Goal: Task Accomplishment & Management: Complete application form

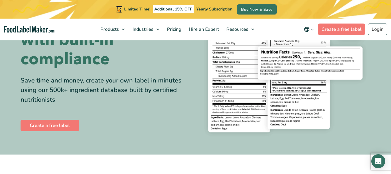
scroll to position [60, 0]
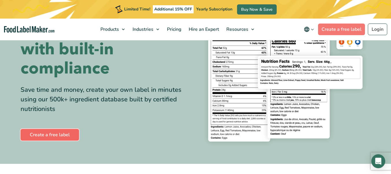
click at [47, 132] on link "Create a free label" at bounding box center [50, 135] width 59 height 12
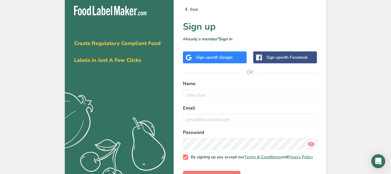
click at [208, 55] on div "Sign up with Google" at bounding box center [214, 57] width 37 height 6
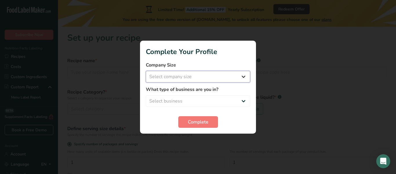
click at [201, 75] on select "Select company size Fewer than 10 Employees 10 to 50 Employees 51 to 500 Employ…" at bounding box center [198, 77] width 104 height 12
select select "1"
click at [146, 71] on select "Select company size Fewer than 10 Employees 10 to 50 Employees 51 to 500 Employ…" at bounding box center [198, 77] width 104 height 12
click at [178, 99] on select "Select business Packaged Food Manufacturer Restaurant & Cafe Bakery Meal Plans …" at bounding box center [198, 101] width 104 height 12
select select "8"
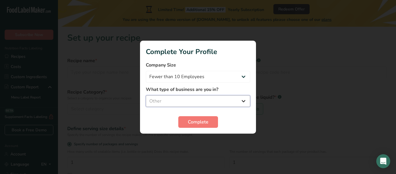
click at [146, 95] on select "Select business Packaged Food Manufacturer Restaurant & Cafe Bakery Meal Plans …" at bounding box center [198, 101] width 104 height 12
click at [205, 122] on span "Complete" at bounding box center [198, 121] width 21 height 7
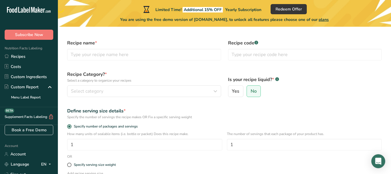
scroll to position [19, 0]
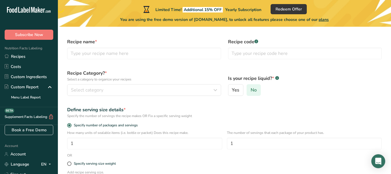
click at [258, 84] on label "No" at bounding box center [254, 90] width 14 height 12
click at [251, 88] on input "No" at bounding box center [249, 90] width 4 height 4
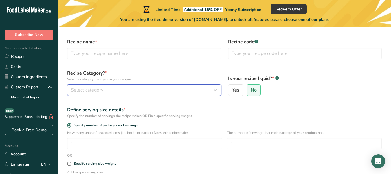
click at [127, 89] on div "Select category" at bounding box center [142, 89] width 143 height 7
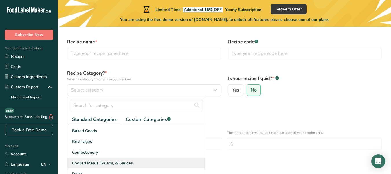
click at [110, 160] on span "Cooked Meals, Salads, & Sauces" at bounding box center [102, 163] width 61 height 6
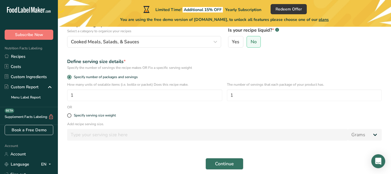
scroll to position [68, 0]
click at [200, 82] on p "How many units of sealable items (i.e. bottle or packet) Does this recipe make." at bounding box center [144, 83] width 155 height 5
click at [71, 112] on label "Specify serving size weight" at bounding box center [224, 114] width 315 height 4
click at [71, 113] on input "Specify serving size weight" at bounding box center [69, 115] width 4 height 4
radio input "true"
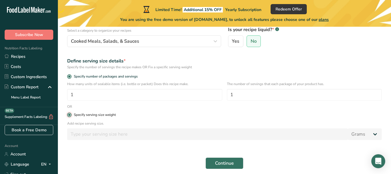
radio input "false"
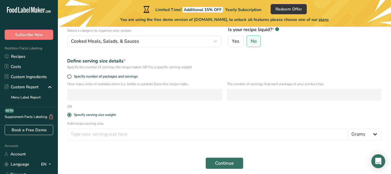
click at [89, 123] on p "Add recipe serving size." at bounding box center [224, 123] width 315 height 5
click at [240, 88] on div "The number of servings that each package of your product has." at bounding box center [304, 92] width 155 height 23
click at [363, 135] on select "Grams kg mg mcg lb oz l mL fl oz tbsp tsp cup qt gallon" at bounding box center [365, 134] width 34 height 12
select select "5"
click at [348, 128] on select "Grams kg mg mcg lb oz l mL fl oz tbsp tsp cup qt gallon" at bounding box center [365, 134] width 34 height 12
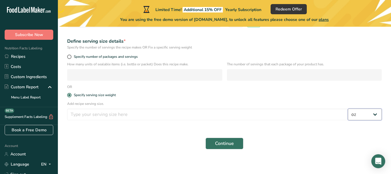
scroll to position [89, 0]
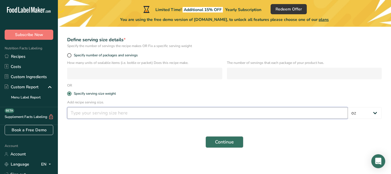
click at [143, 107] on input "number" at bounding box center [207, 113] width 281 height 12
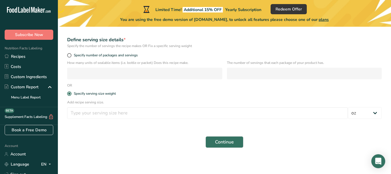
click at [118, 168] on main "Limited Time! Additional 15% OFF Yearly Subscription Redeem Offer You are using…" at bounding box center [195, 43] width 391 height 264
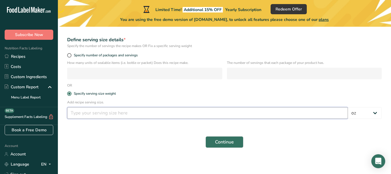
click at [217, 112] on input "number" at bounding box center [207, 113] width 281 height 12
type input "0.5"
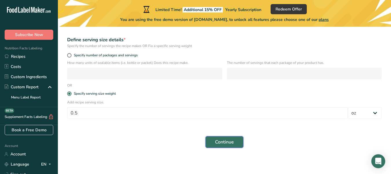
click at [234, 143] on span "Continue" at bounding box center [224, 141] width 19 height 7
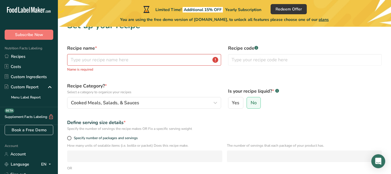
scroll to position [10, 0]
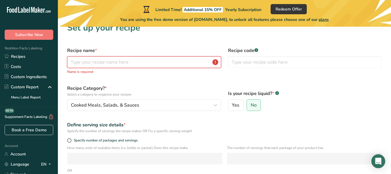
click at [159, 61] on input "text" at bounding box center [144, 62] width 154 height 12
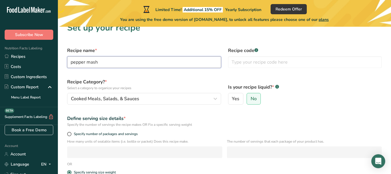
type input "pepper mash"
click at [246, 70] on div "Recipe code .a-a{fill:#347362;}.b-a{fill:#fff;}" at bounding box center [305, 57] width 161 height 28
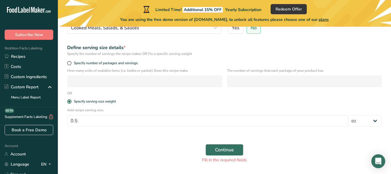
scroll to position [84, 0]
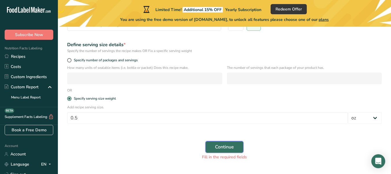
click at [222, 147] on span "Continue" at bounding box center [224, 146] width 19 height 7
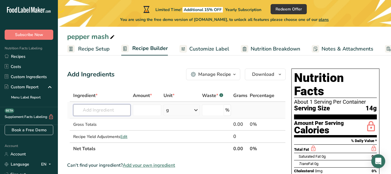
click at [94, 113] on input "text" at bounding box center [101, 110] width 57 height 12
type input "scotch bonnet pepper"
click at [127, 124] on div "Gross Totals" at bounding box center [101, 124] width 57 height 6
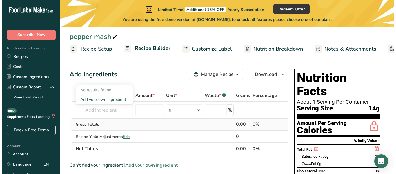
scroll to position [0, 0]
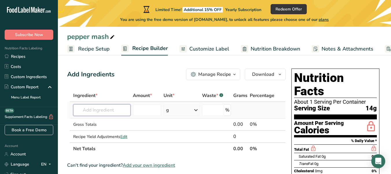
click at [114, 112] on input "text" at bounding box center [101, 110] width 57 height 12
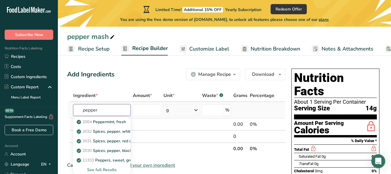
type input "pepper"
drag, startPoint x: 127, startPoint y: 169, endPoint x: 128, endPoint y: 151, distance: 18.3
click at [128, 151] on div "2064 Peppermint, fresh 2032 Spices, pepper, white 2031 Spices, pepper, red or c…" at bounding box center [101, 145] width 57 height 57
click at [144, 151] on th "Net Totals" at bounding box center [152, 148] width 160 height 12
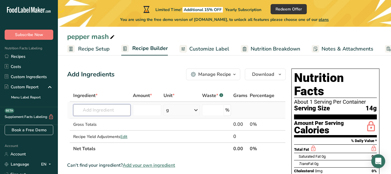
click at [100, 111] on input "text" at bounding box center [101, 110] width 57 height 12
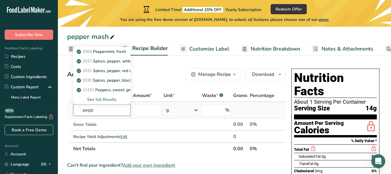
type input "pepp"
click at [105, 99] on div "See full Results" at bounding box center [102, 99] width 48 height 6
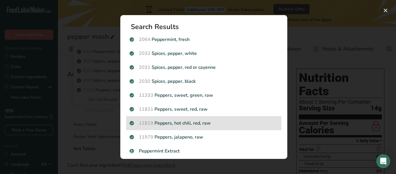
click at [185, 125] on p "11819 Peppers, hot chili, red, raw" at bounding box center [204, 122] width 148 height 7
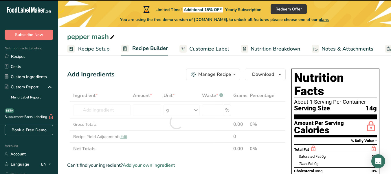
type input "0"
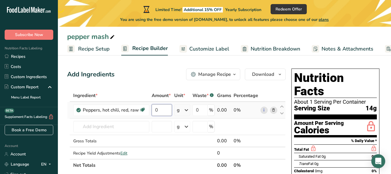
click at [167, 113] on input "0" at bounding box center [162, 110] width 20 height 12
type input "7.2"
click at [188, 114] on div "Ingredient * Amount * Unit * Waste * .a-a{fill:#347362;}.b-a{fill:#fff;} Grams …" at bounding box center [176, 130] width 219 height 82
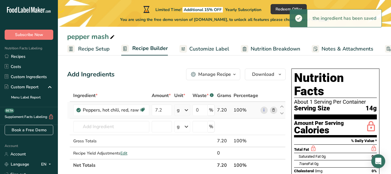
click at [188, 112] on icon at bounding box center [186, 110] width 7 height 10
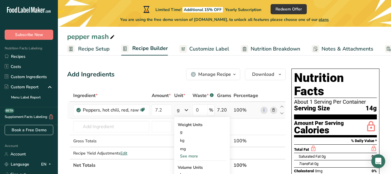
click at [193, 156] on div "See more" at bounding box center [202, 156] width 49 height 6
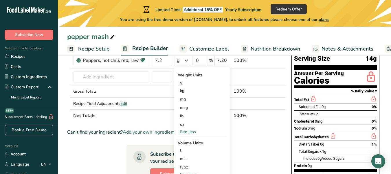
scroll to position [47, 0]
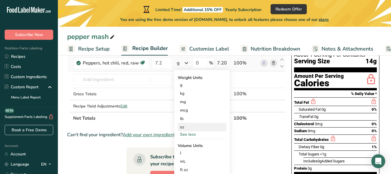
click at [182, 126] on div "oz" at bounding box center [202, 127] width 49 height 8
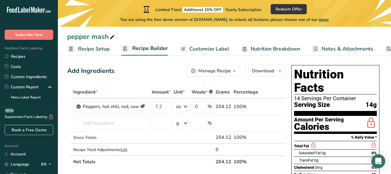
scroll to position [0, 0]
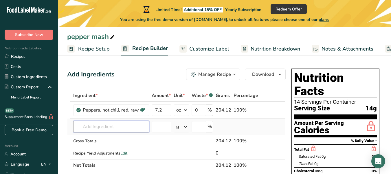
click at [87, 124] on input "text" at bounding box center [111, 127] width 76 height 12
type input "a"
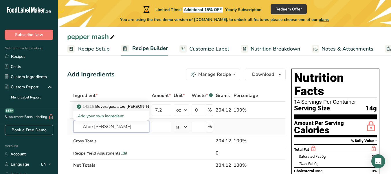
type input "Aloe vera"
click at [90, 106] on span "14216" at bounding box center [89, 106] width 12 height 6
type input "Beverages, aloe vera juice drink, fortified with Vitamin C"
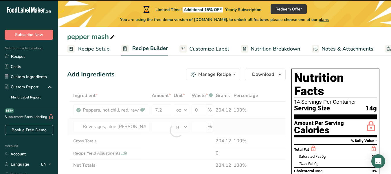
type input "0"
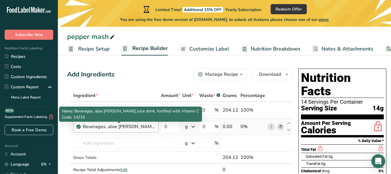
click at [100, 128] on div "Beverages, aloe vera juice drink, fortified with Vitamin C" at bounding box center [119, 126] width 72 height 7
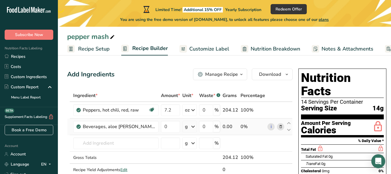
click at [80, 127] on td "Beverages, aloe vera juice drink, fortified with Vitamin C" at bounding box center [116, 126] width 88 height 17
click at [80, 127] on icon at bounding box center [78, 126] width 3 height 5
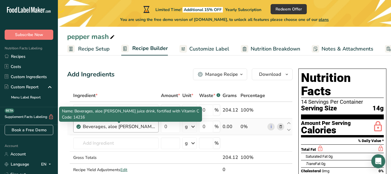
click at [147, 129] on div "Beverages, aloe vera juice drink, fortified with Vitamin C" at bounding box center [119, 126] width 72 height 7
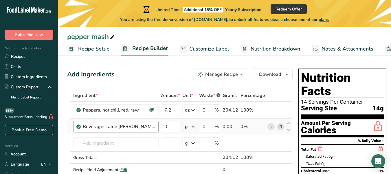
click at [147, 129] on div "Beverages, aloe vera juice drink, fortified with Vitamin C" at bounding box center [119, 126] width 72 height 7
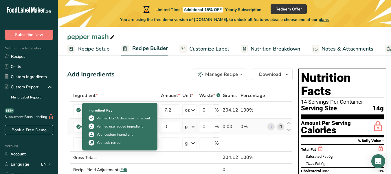
click at [79, 127] on icon at bounding box center [78, 126] width 3 height 5
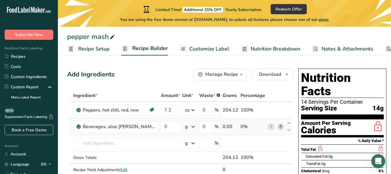
click at [79, 127] on icon at bounding box center [78, 126] width 3 height 5
click at [165, 137] on input "number" at bounding box center [170, 143] width 19 height 12
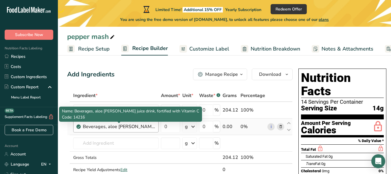
click at [153, 126] on div "Beverages, aloe vera juice drink, fortified with Vitamin C" at bounding box center [119, 126] width 72 height 7
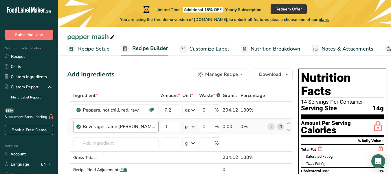
click at [156, 127] on div "Beverages, aloe vera juice drink, fortified with Vitamin C" at bounding box center [115, 127] width 85 height 12
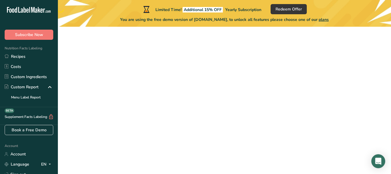
scroll to position [84, 0]
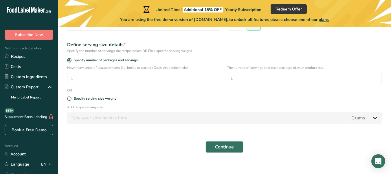
drag, startPoint x: 167, startPoint y: 87, endPoint x: 218, endPoint y: 85, distance: 51.3
click at [218, 85] on form "Recipe name * Recipe code .a-a{fill:#347362;}.b-a{fill:#fff;} Recipe Category? …" at bounding box center [225, 63] width 322 height 186
click at [251, 76] on input "1" at bounding box center [304, 78] width 155 height 12
type input "1"
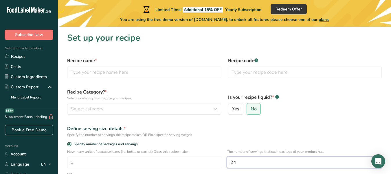
type input "24"
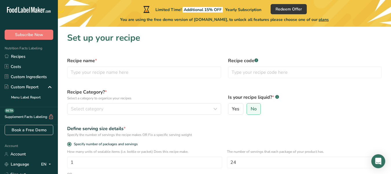
drag, startPoint x: 389, startPoint y: 48, endPoint x: 392, endPoint y: 49, distance: 2.9
click at [391, 49] on html ".a-20{fill:#fff;} Subscribe Now Nutrition Facts Labeling Recipes Costs Custom I…" at bounding box center [195, 132] width 391 height 264
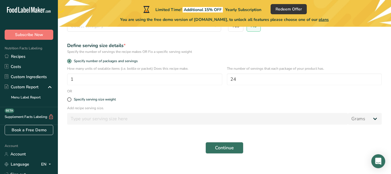
scroll to position [90, 0]
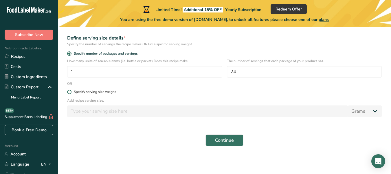
click at [69, 92] on span at bounding box center [69, 92] width 4 height 4
click at [69, 92] on input "Specify serving size weight" at bounding box center [69, 92] width 4 height 4
radio input "true"
radio input "false"
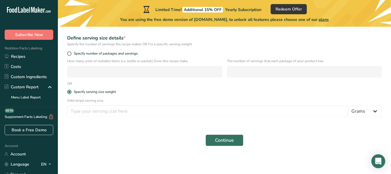
click at [113, 98] on p "Add recipe serving size." at bounding box center [224, 100] width 315 height 5
click at [106, 100] on p "Add recipe serving size." at bounding box center [224, 100] width 315 height 5
click at [102, 111] on input "number" at bounding box center [207, 111] width 281 height 12
